Goal: Check status: Check status

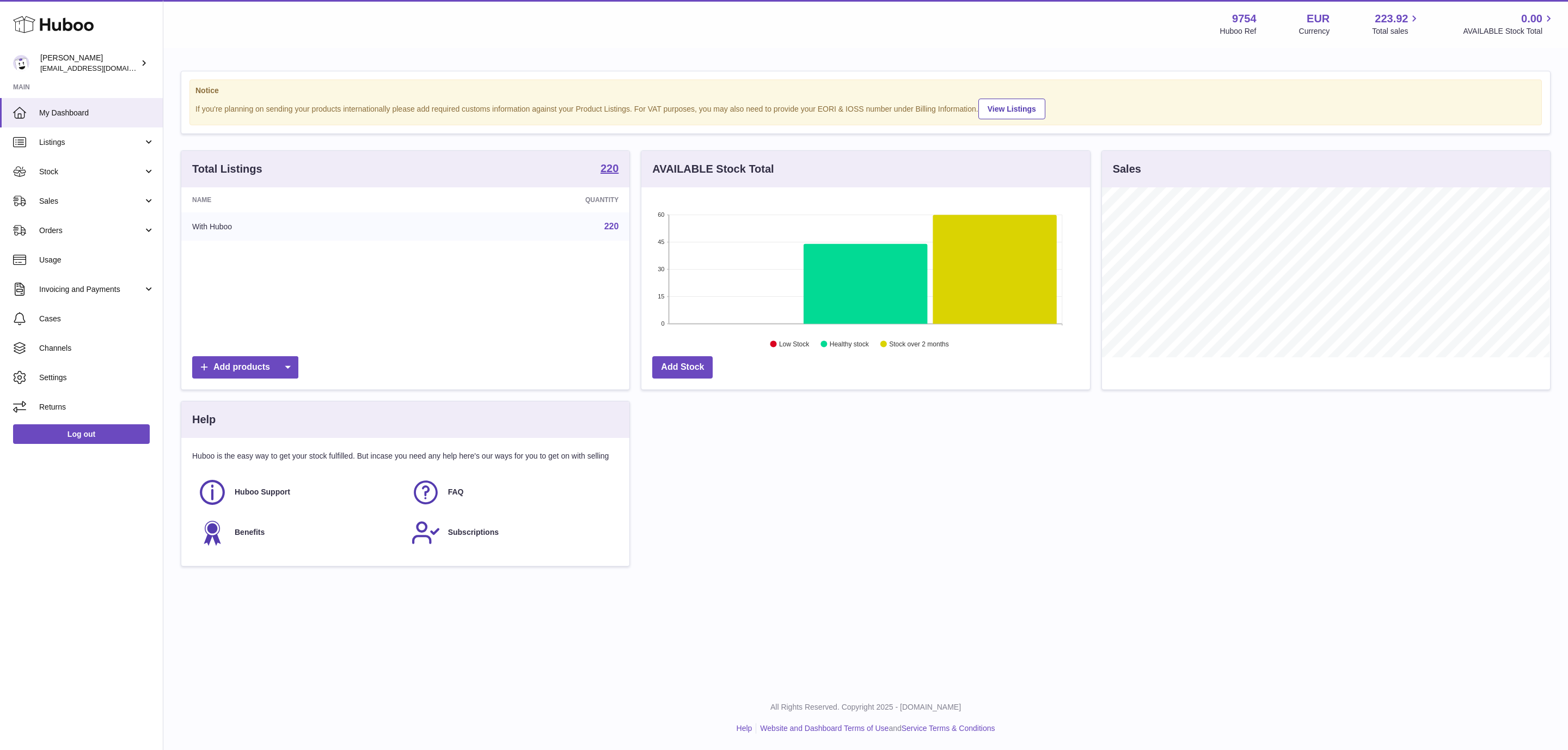
scroll to position [170, 448]
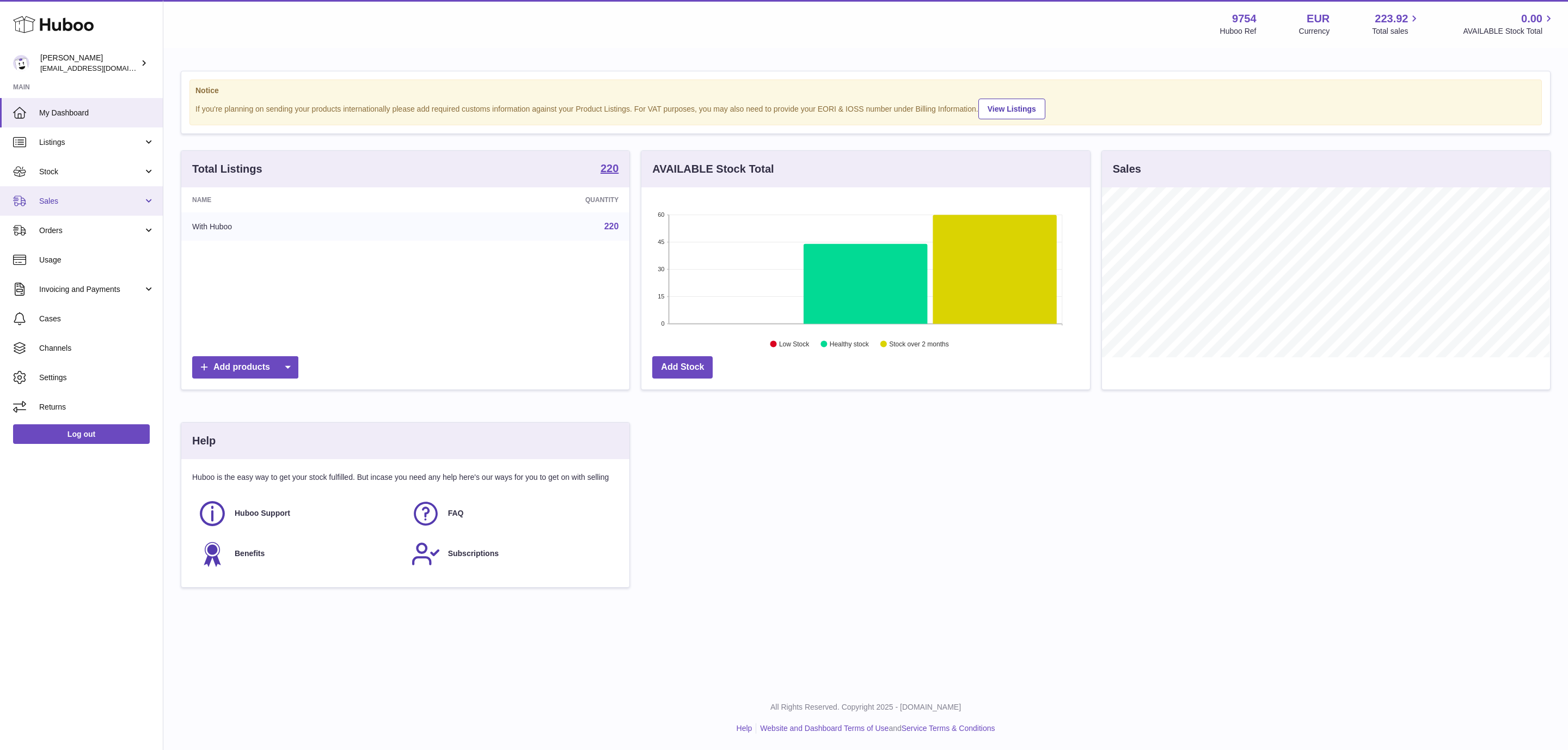
click at [143, 204] on link "Sales" at bounding box center [81, 201] width 162 height 30
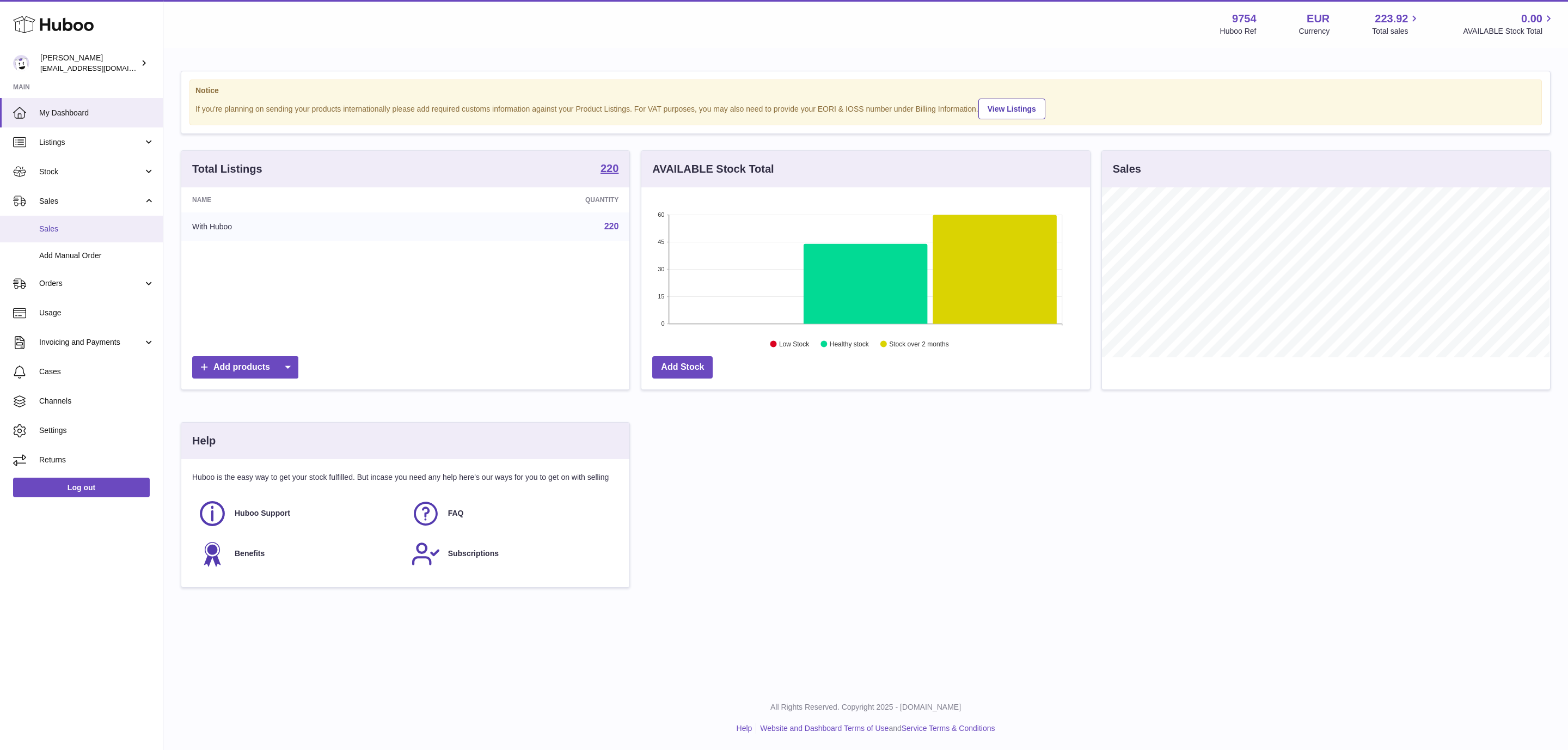
click at [110, 227] on span "Sales" at bounding box center [96, 229] width 115 height 11
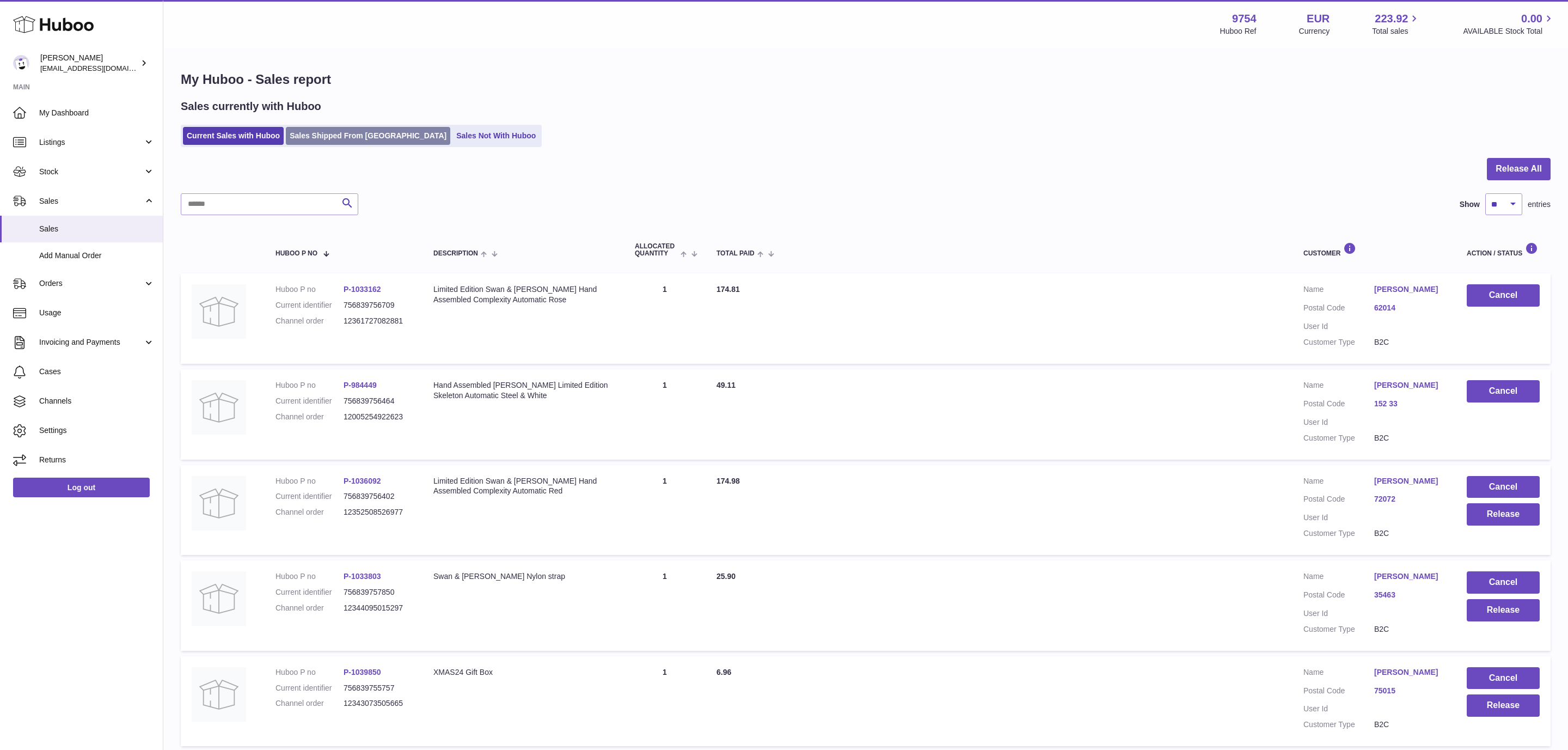
click at [288, 129] on link "Sales Shipped From Huboo" at bounding box center [368, 136] width 165 height 18
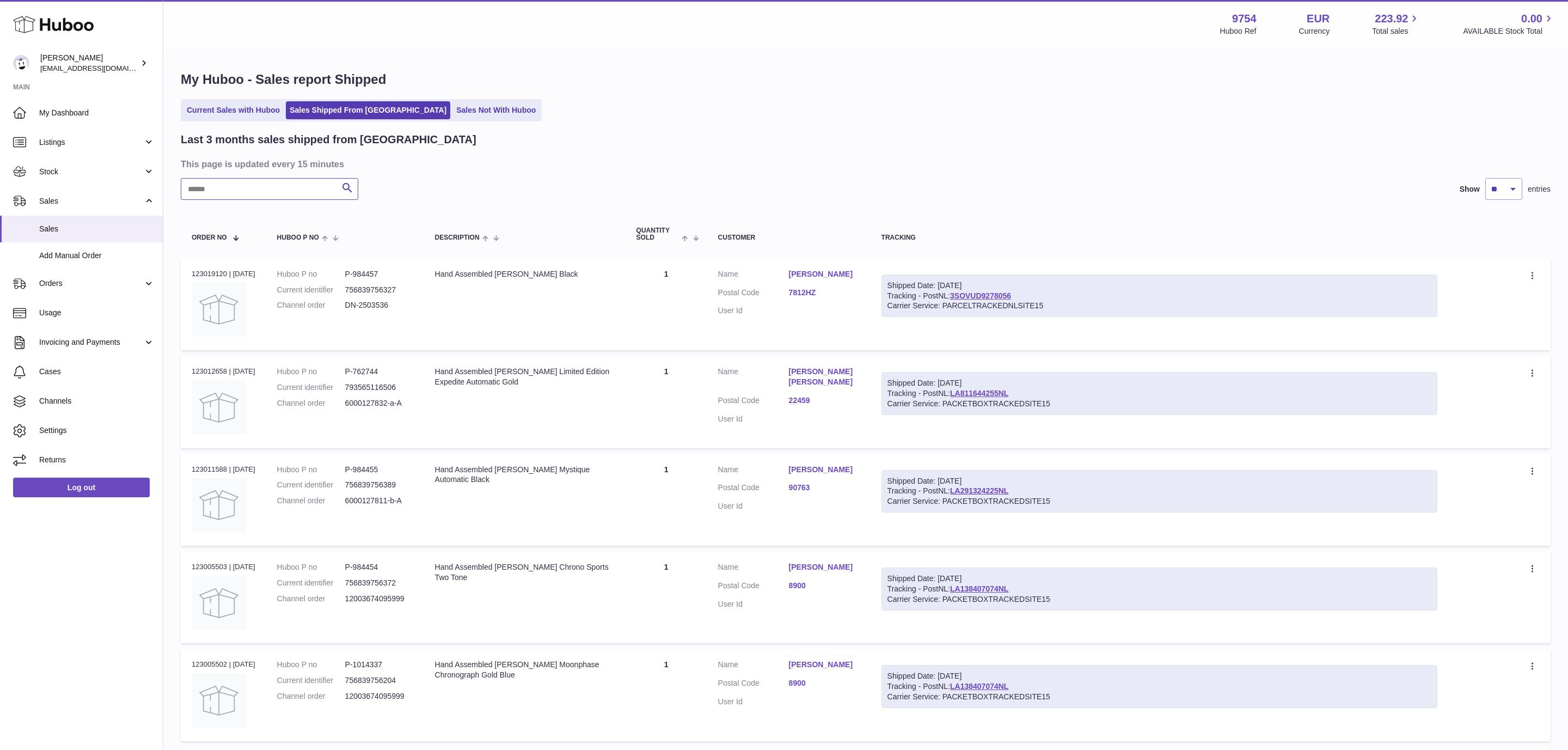
click at [312, 185] on input "text" at bounding box center [269, 188] width 178 height 22
type input "******"
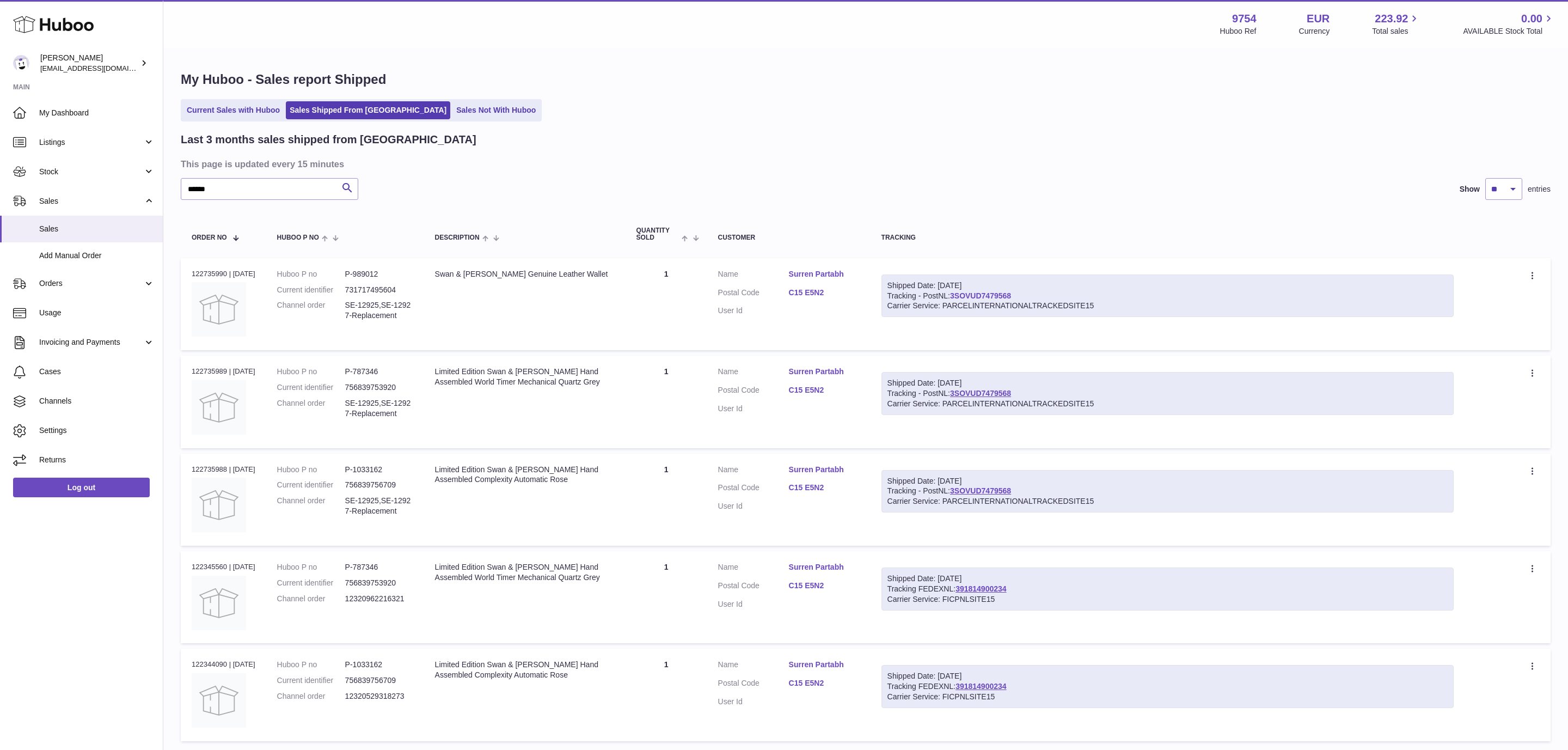
click at [985, 292] on link "3SOVUD7479568" at bounding box center [981, 295] width 61 height 8
